Goal: Navigation & Orientation: Find specific page/section

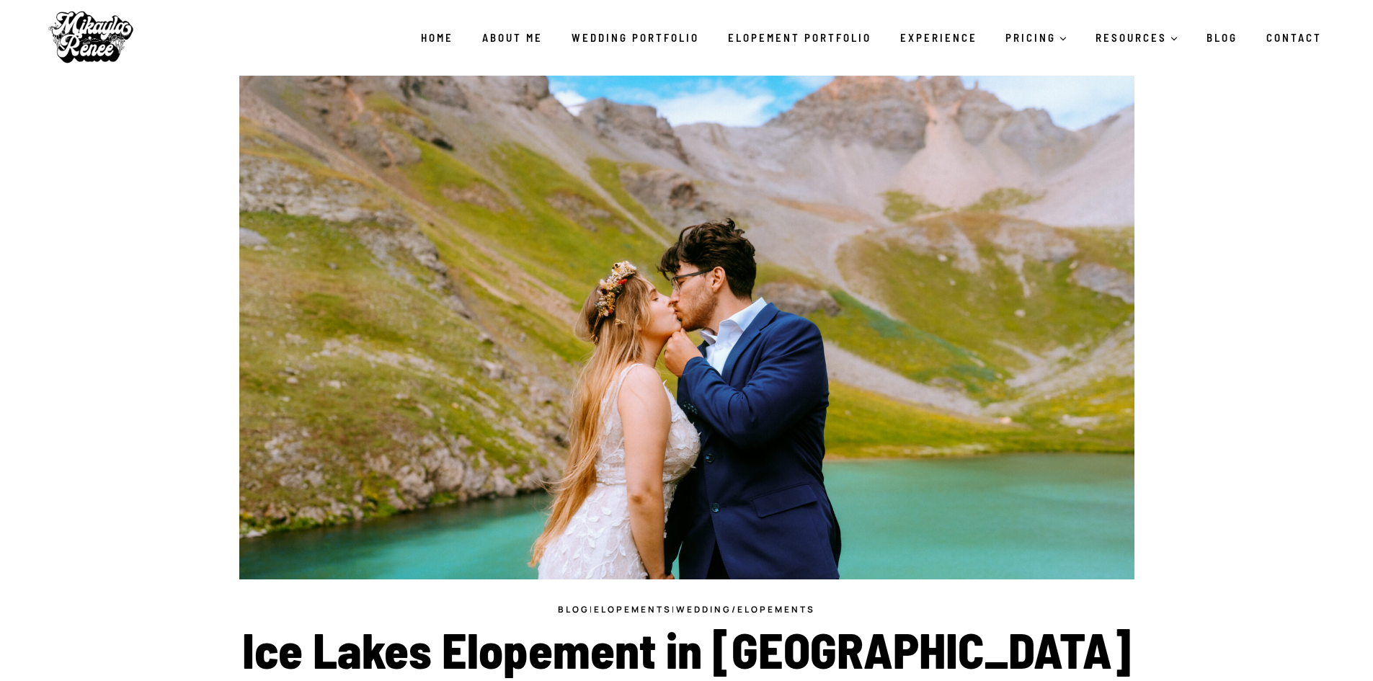
click at [531, 37] on link "About Me" at bounding box center [512, 37] width 89 height 30
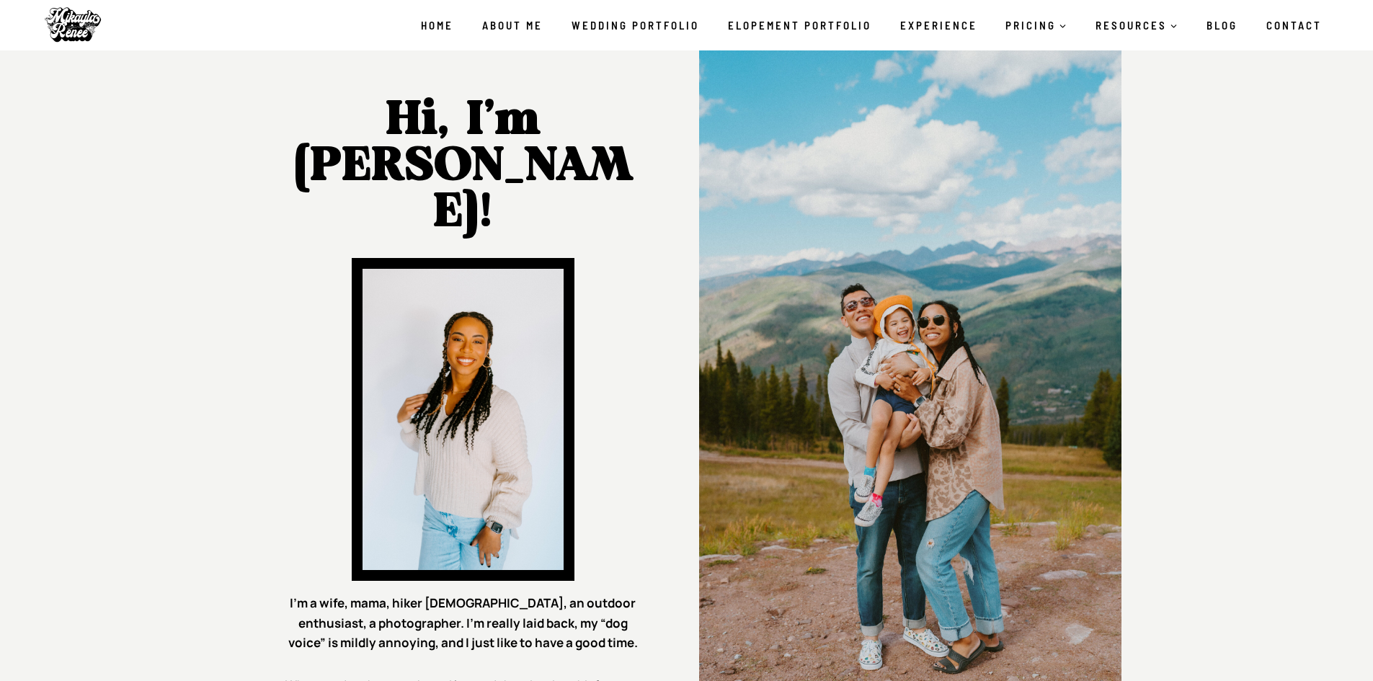
click at [615, 28] on link "Wedding Portfolio" at bounding box center [635, 25] width 156 height 30
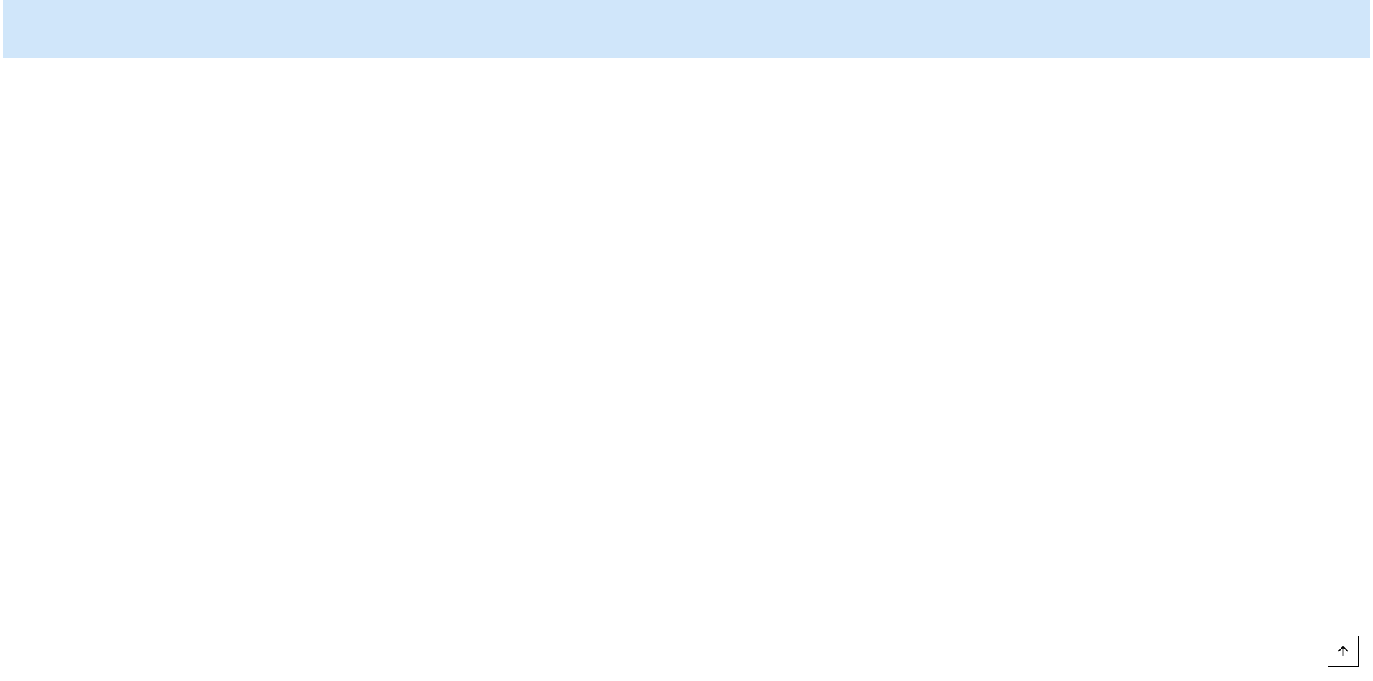
scroll to position [216, 0]
